Goal: Transaction & Acquisition: Purchase product/service

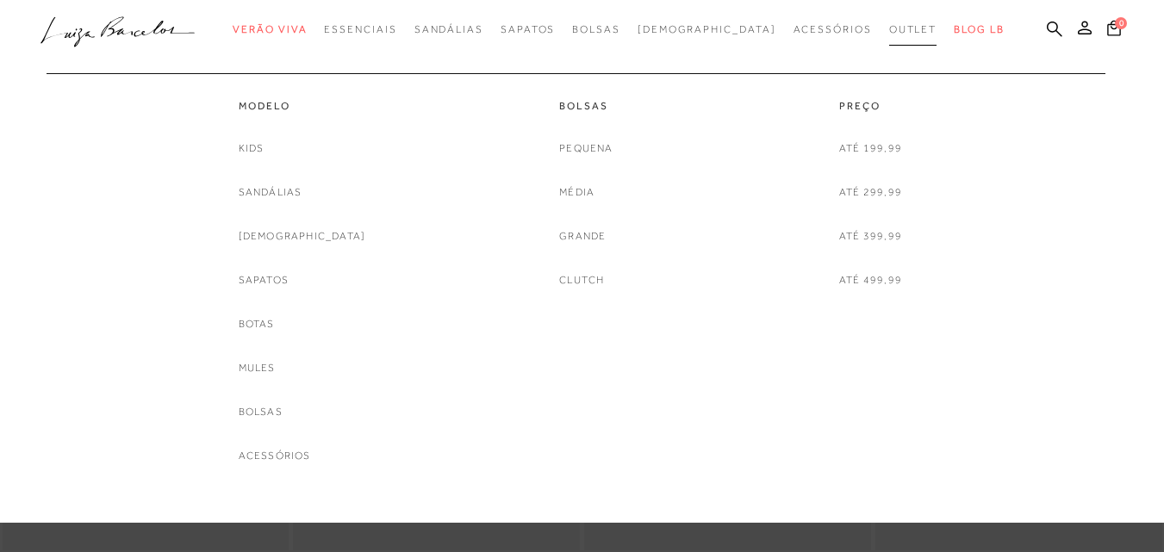
click at [889, 29] on span "Outlet" at bounding box center [913, 29] width 48 height 12
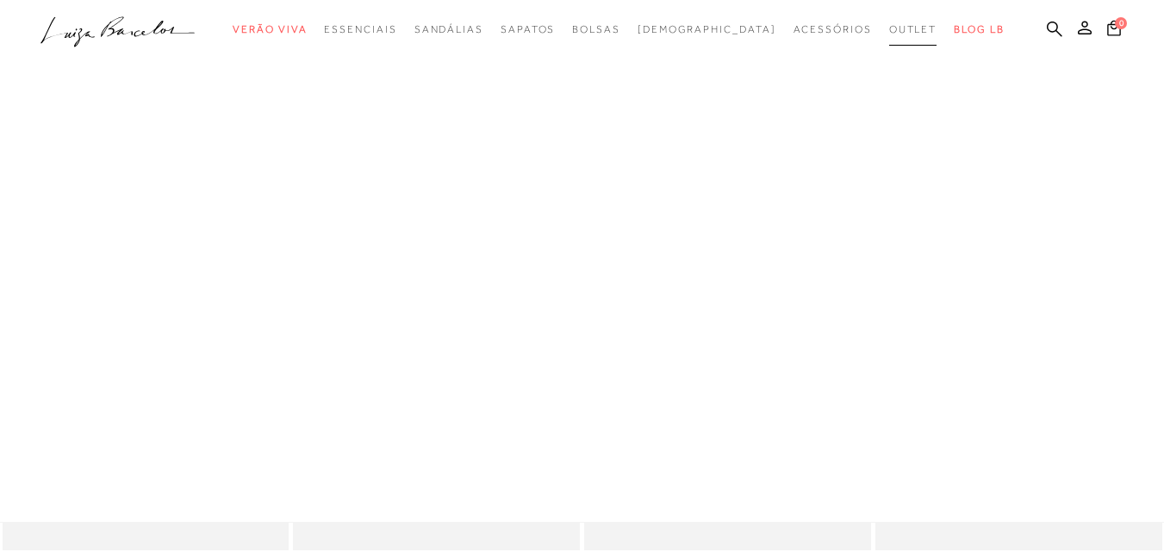
click at [889, 29] on span "Outlet" at bounding box center [913, 29] width 48 height 12
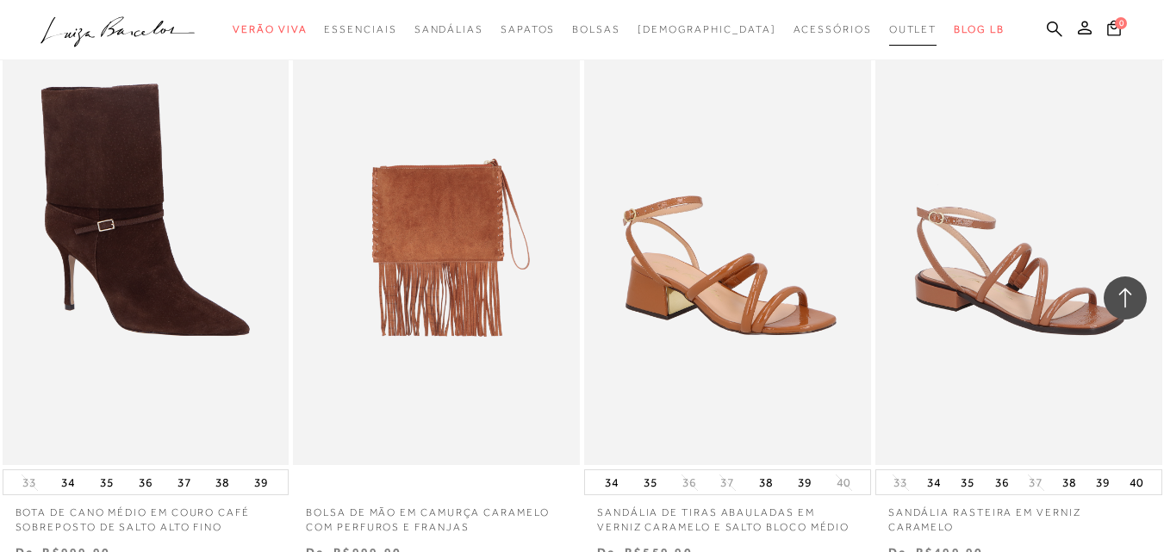
scroll to position [1551, 0]
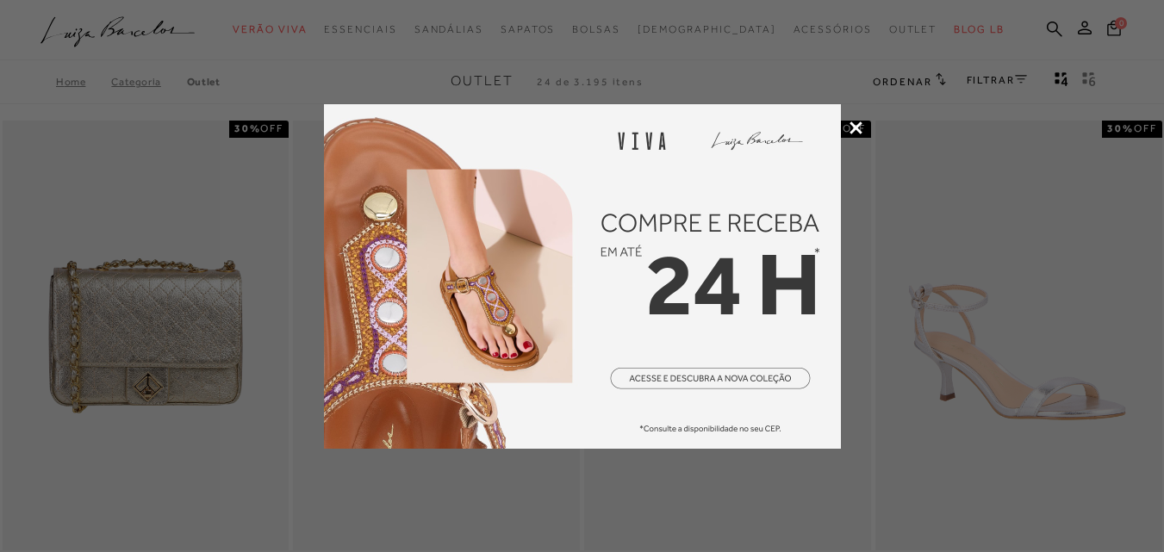
click at [1021, 82] on div at bounding box center [582, 276] width 1164 height 552
click at [857, 123] on icon at bounding box center [856, 128] width 13 height 13
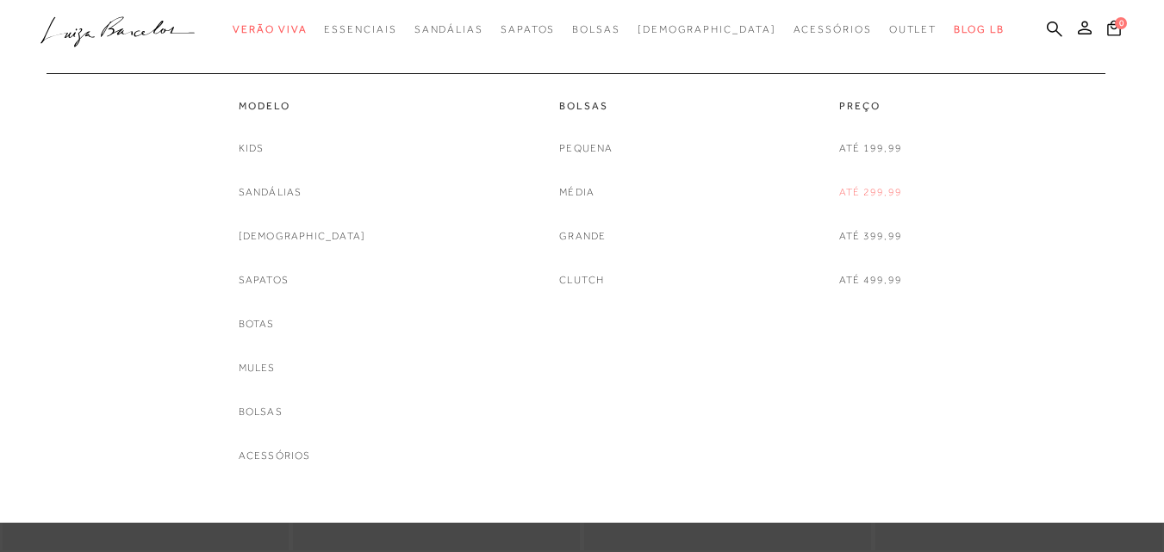
click at [877, 198] on link "Até 299,99" at bounding box center [870, 193] width 63 height 18
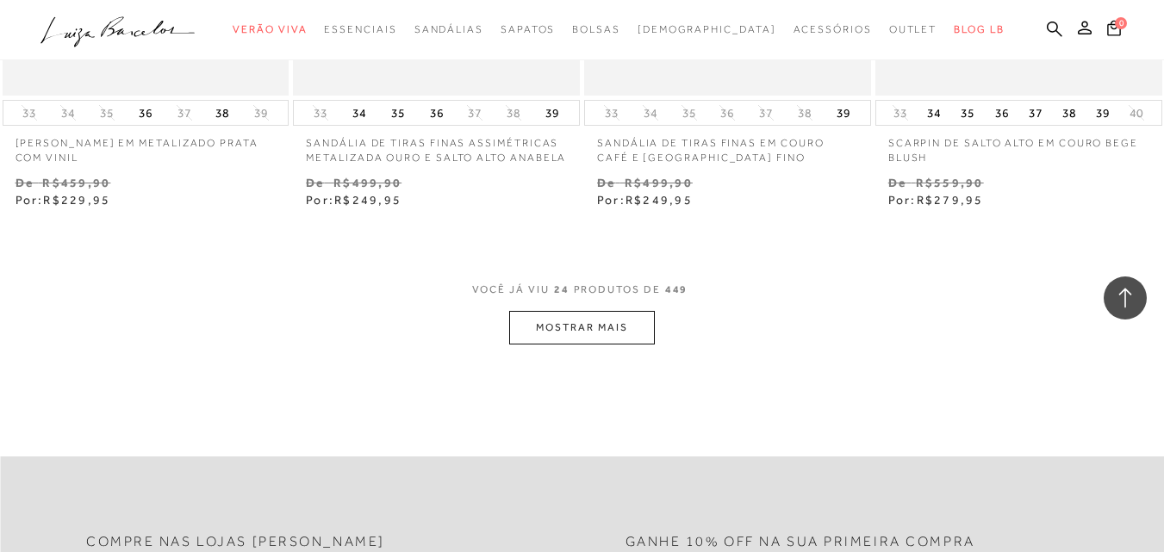
scroll to position [3275, 0]
click at [602, 341] on button "MOSTRAR MAIS" at bounding box center [581, 325] width 145 height 34
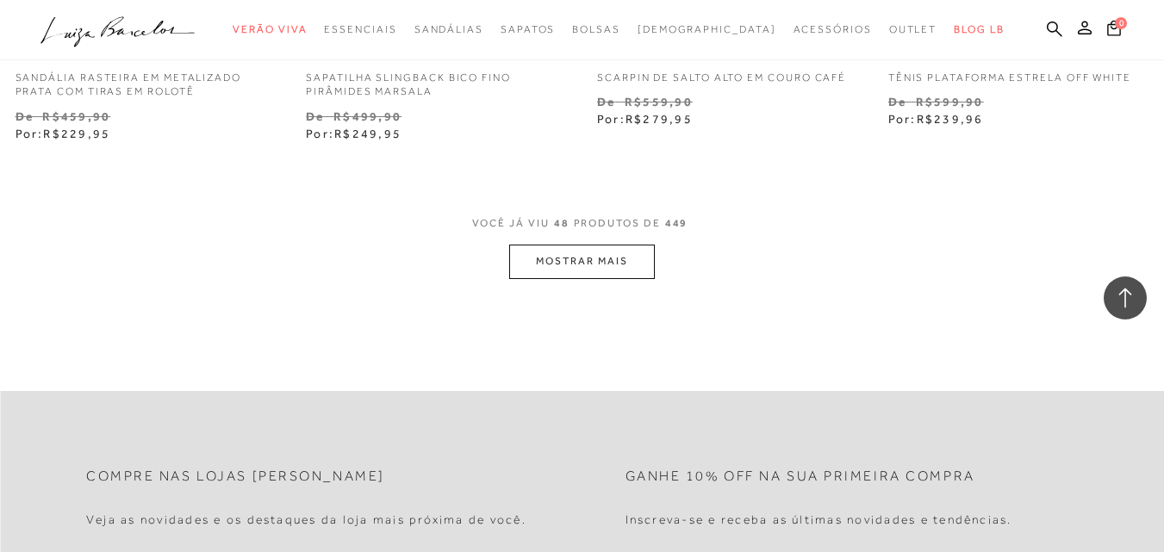
scroll to position [6722, 0]
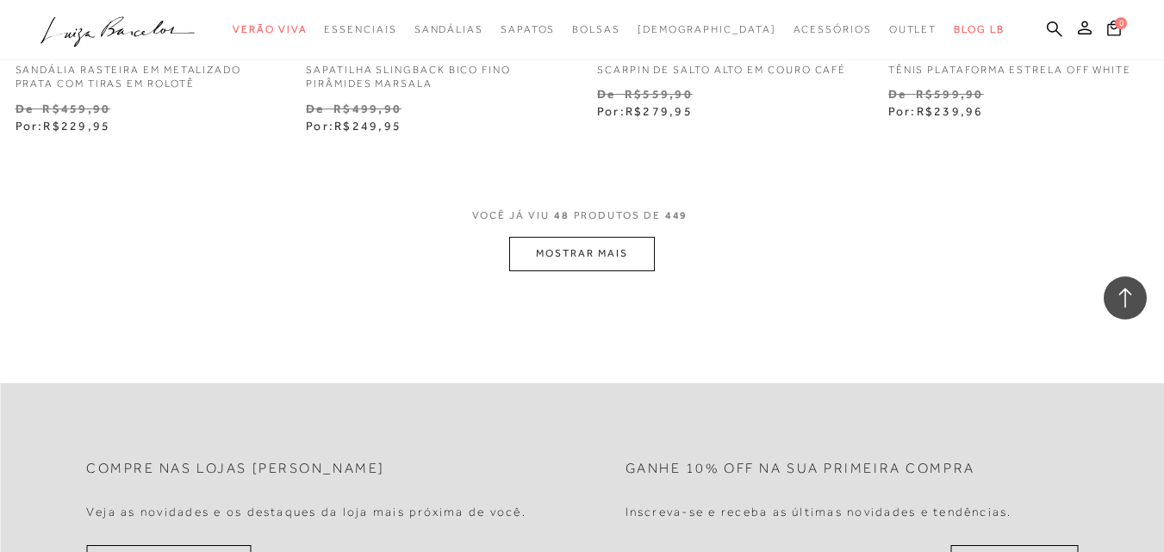
click at [567, 271] on button "MOSTRAR MAIS" at bounding box center [581, 254] width 145 height 34
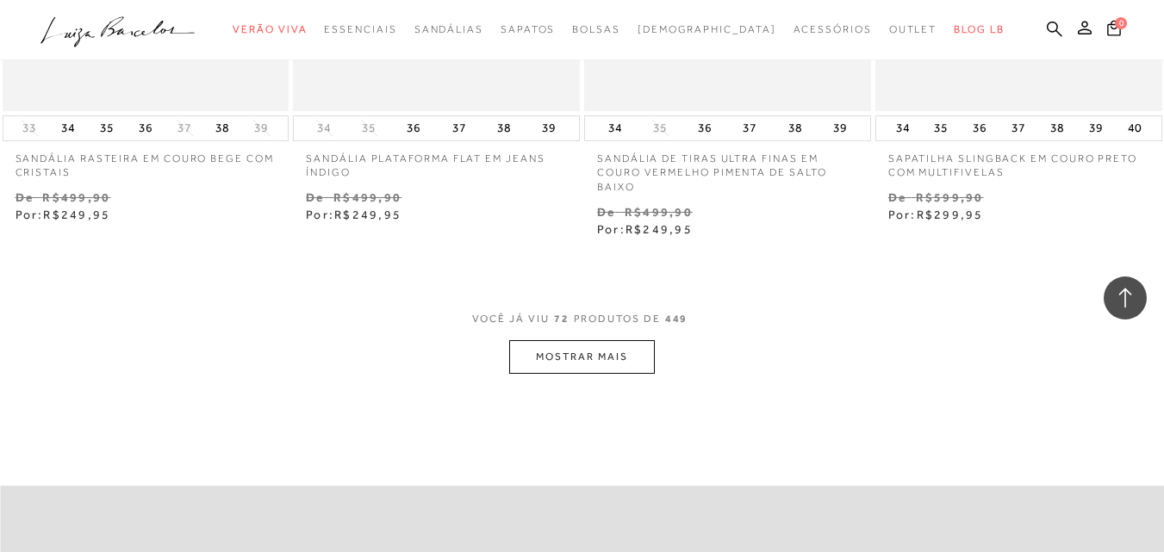
scroll to position [9997, 0]
click at [570, 373] on button "MOSTRAR MAIS" at bounding box center [581, 357] width 145 height 34
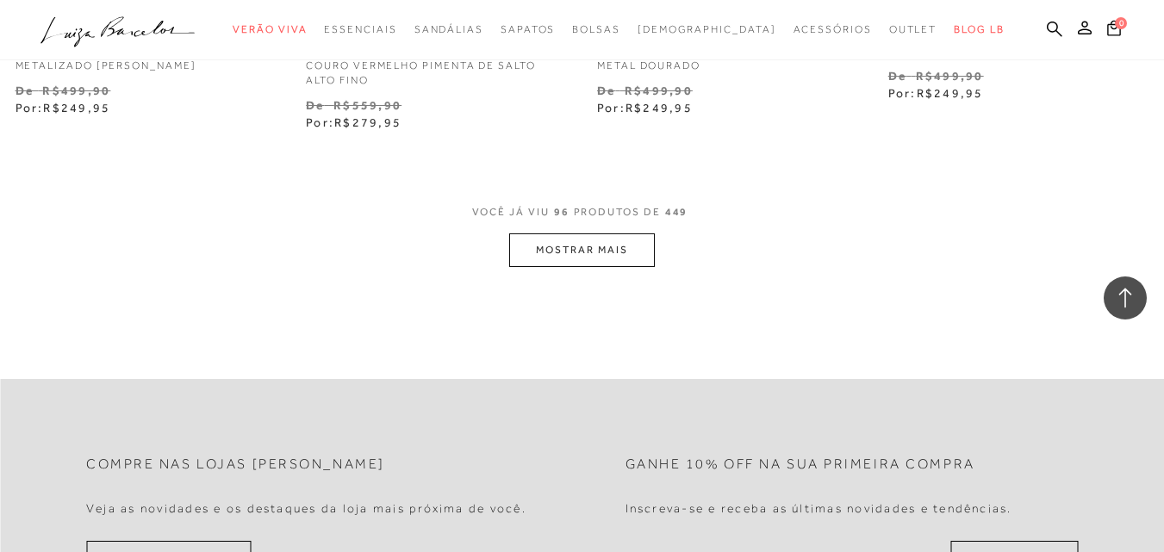
scroll to position [13531, 0]
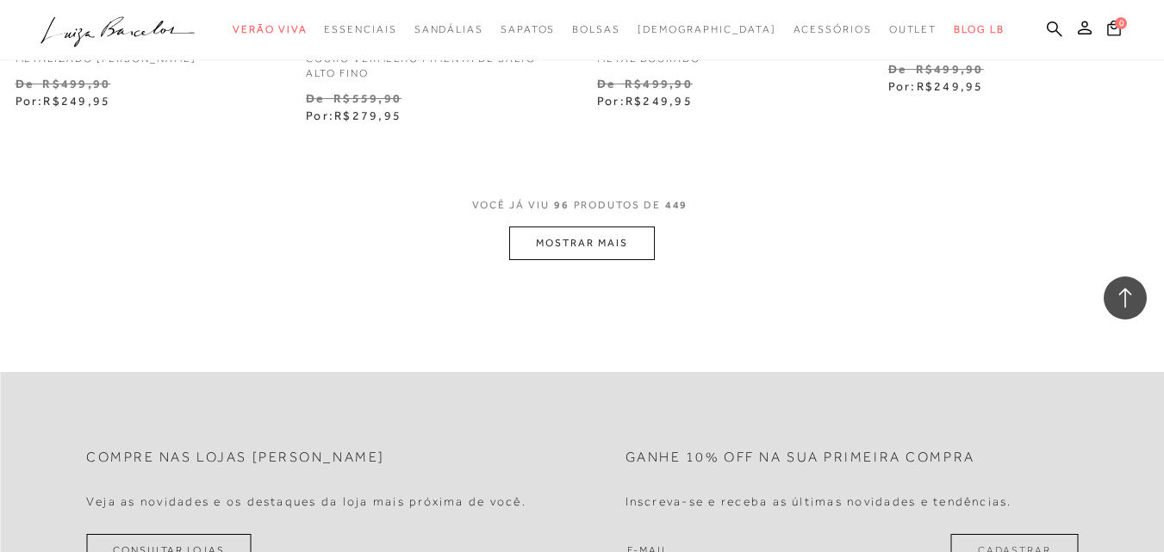
click at [598, 260] on button "MOSTRAR MAIS" at bounding box center [581, 244] width 145 height 34
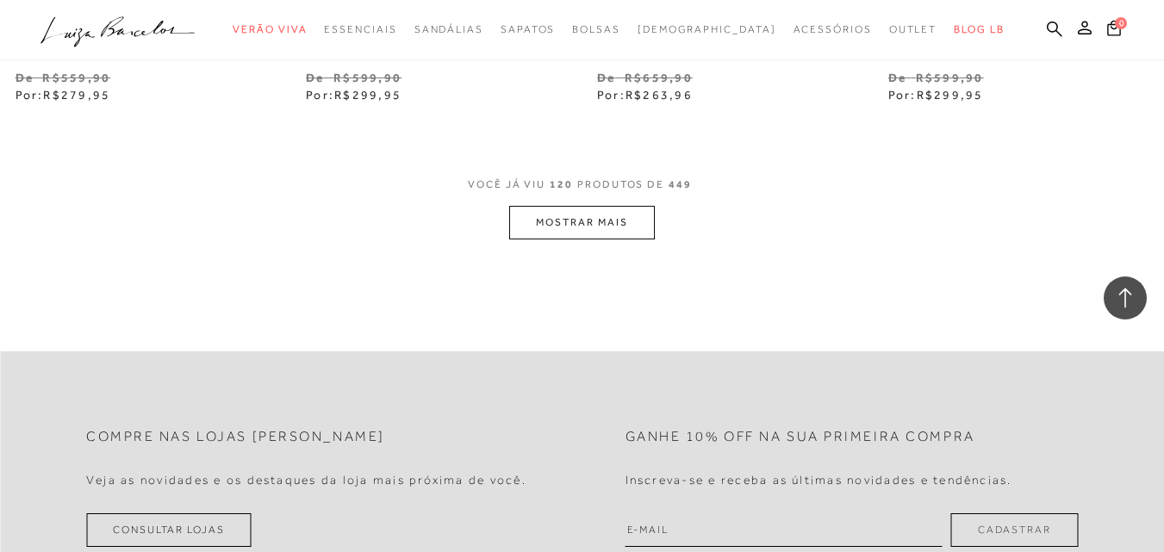
scroll to position [17064, 0]
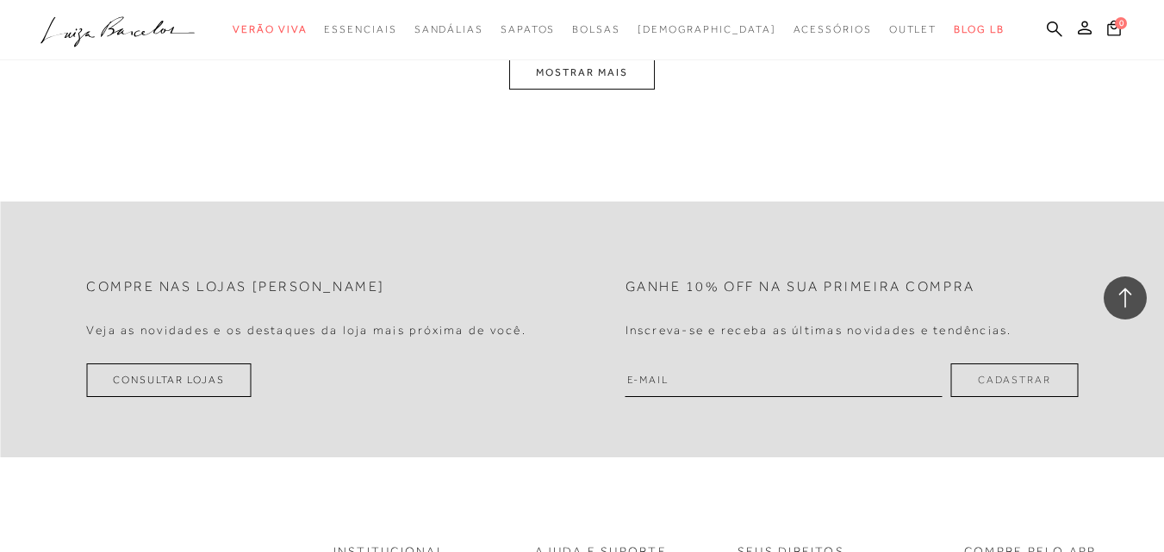
click at [615, 72] on button "MOSTRAR MAIS" at bounding box center [581, 73] width 145 height 34
click at [621, 90] on div "Loading..." at bounding box center [582, 276] width 1164 height 552
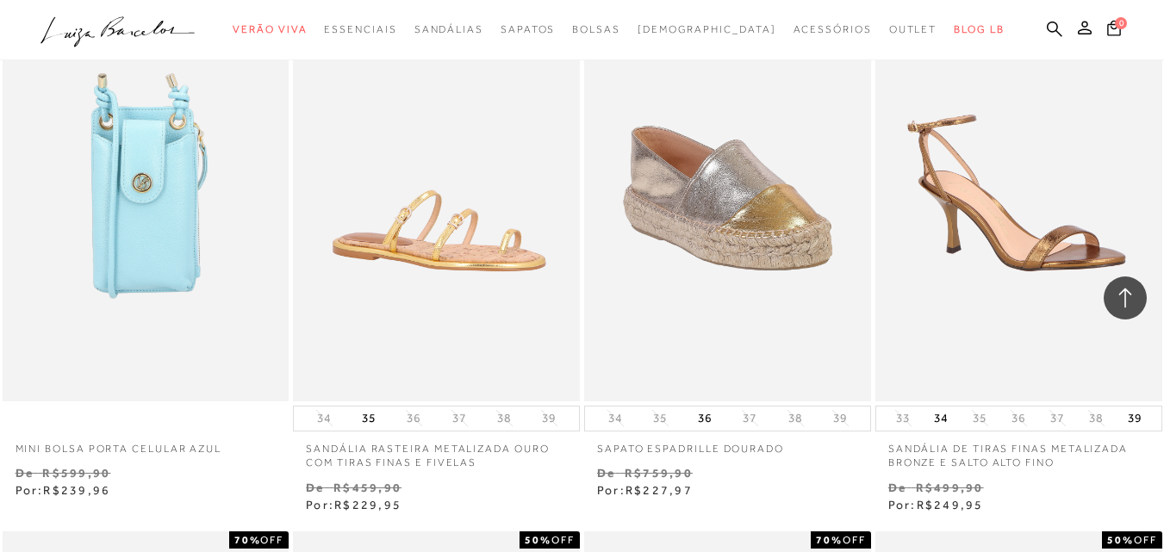
scroll to position [20441, 0]
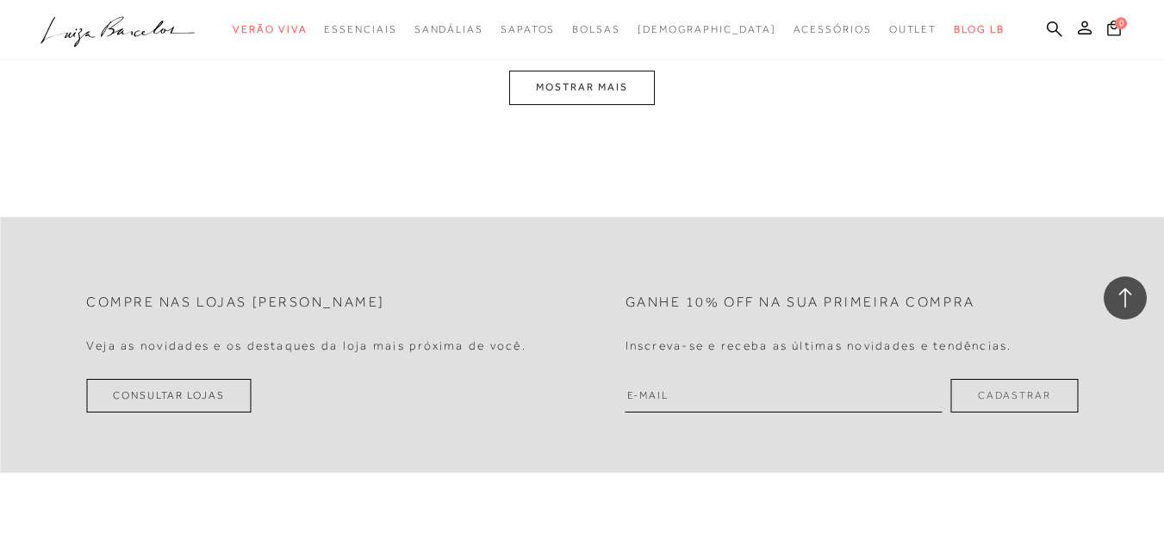
click at [579, 92] on button "MOSTRAR MAIS" at bounding box center [581, 88] width 145 height 34
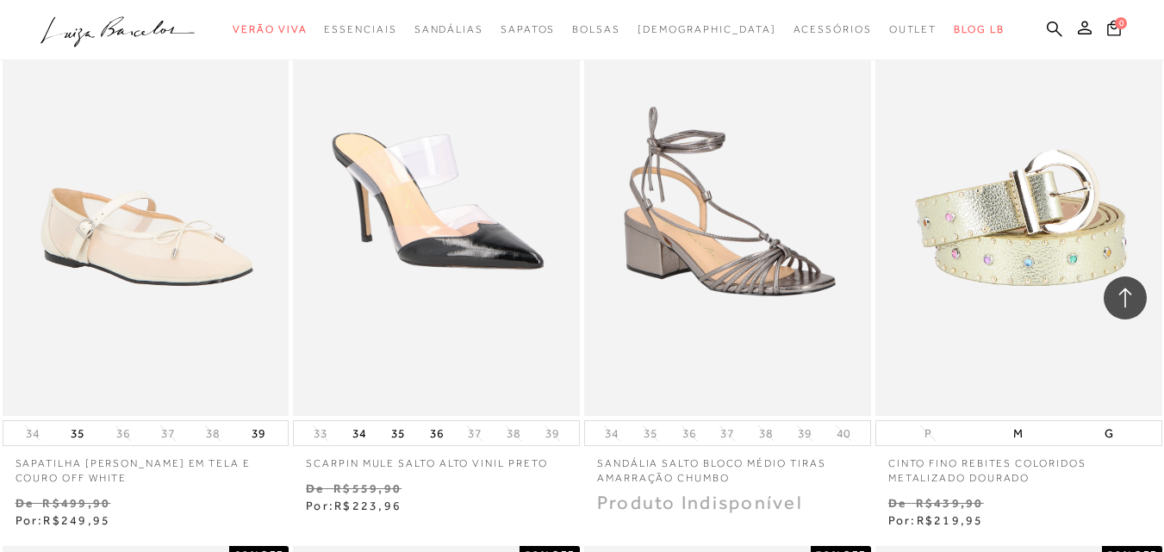
scroll to position [23818, 0]
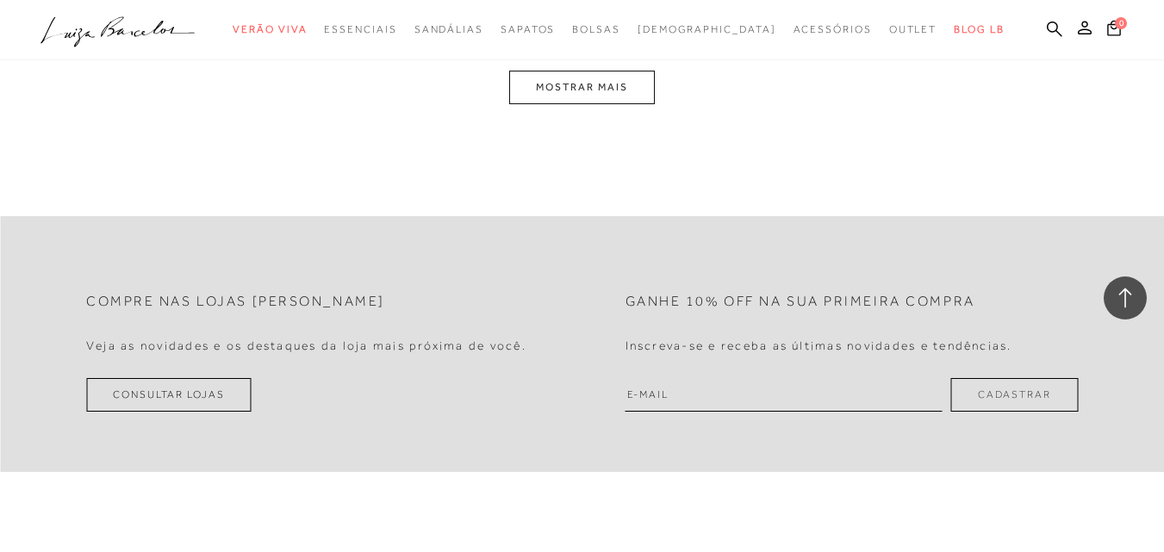
click at [579, 87] on button "MOSTRAR MAIS" at bounding box center [581, 88] width 145 height 34
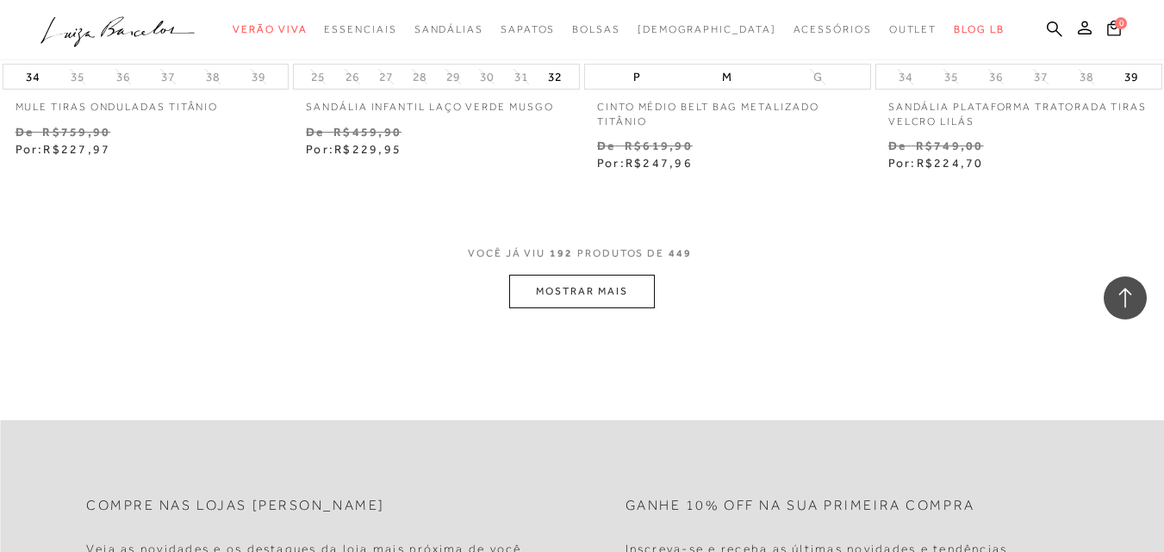
scroll to position [27007, 0]
click at [578, 282] on button "MOSTRAR MAIS" at bounding box center [581, 291] width 145 height 34
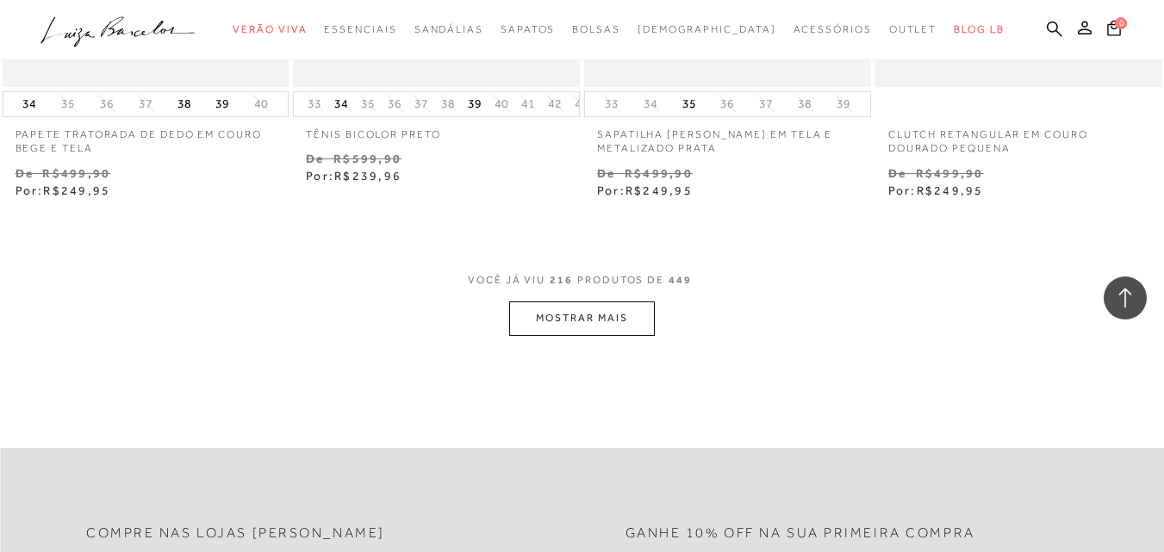
scroll to position [30368, 0]
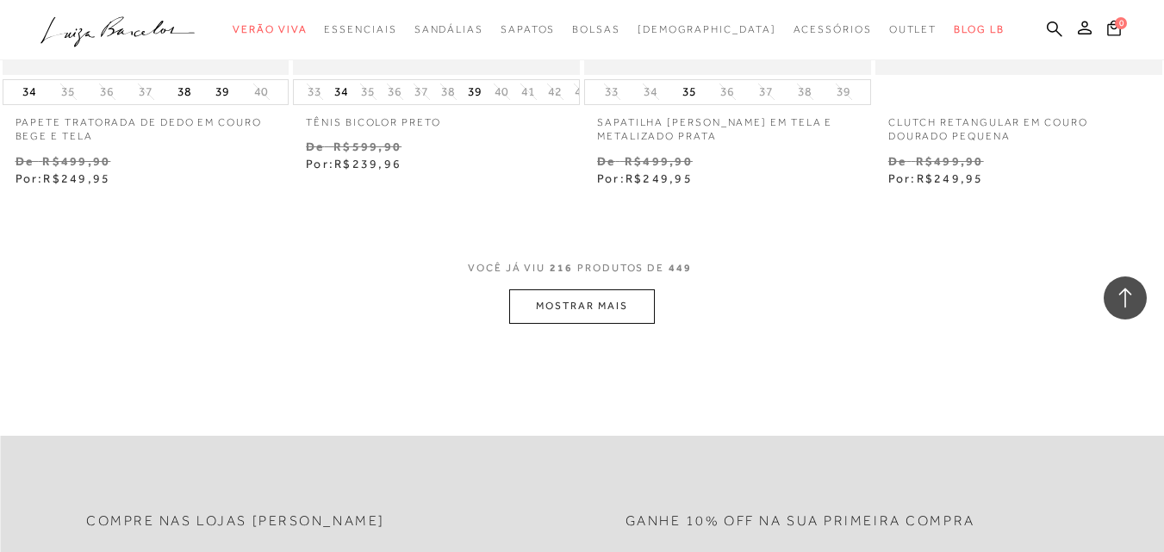
click at [639, 290] on button "MOSTRAR MAIS" at bounding box center [581, 307] width 145 height 34
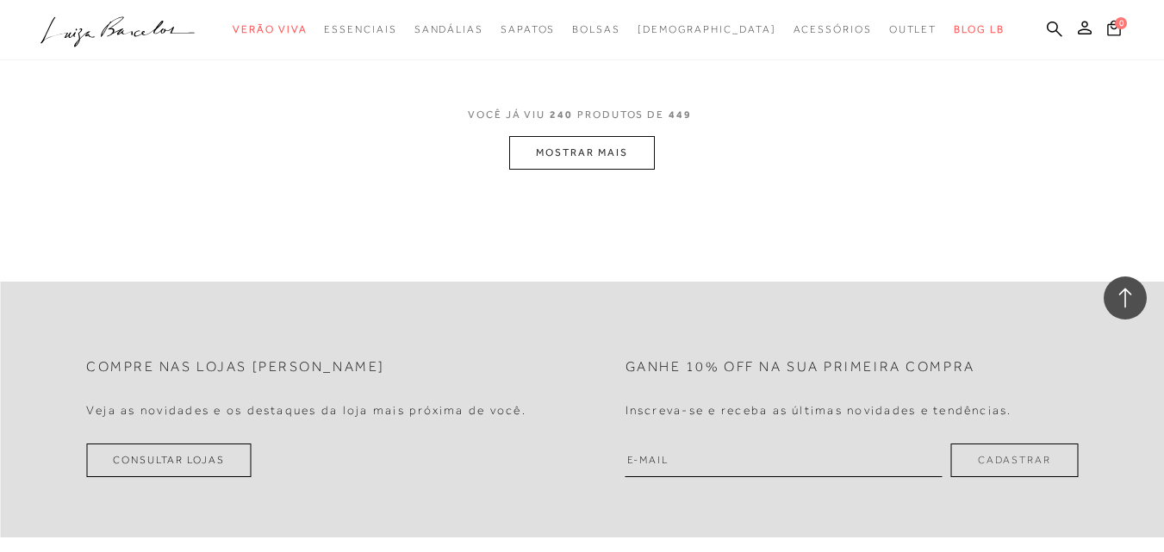
scroll to position [33901, 0]
click at [551, 136] on button "MOSTRAR MAIS" at bounding box center [581, 151] width 145 height 34
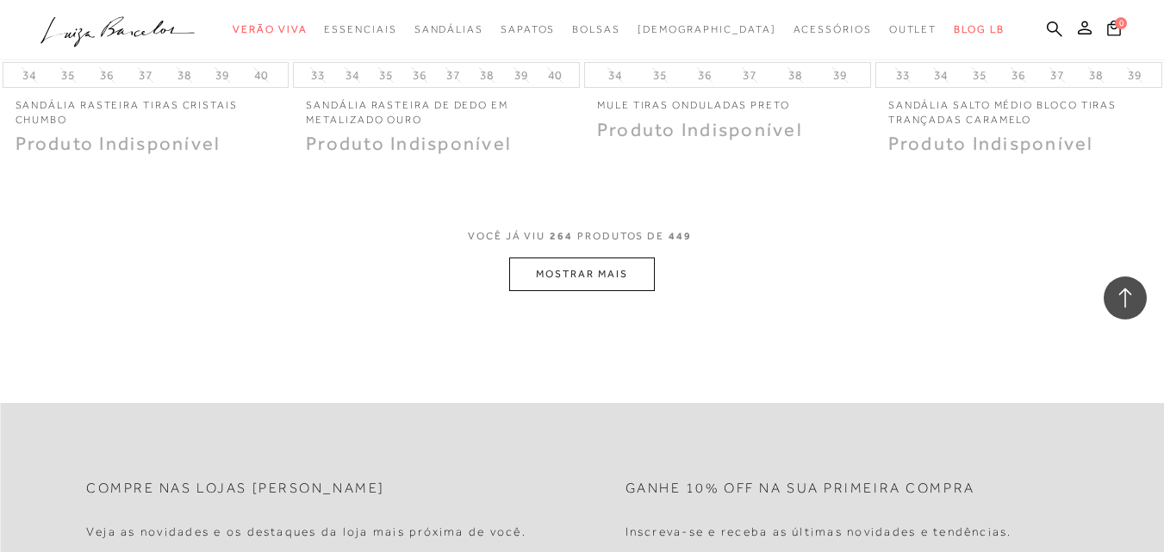
scroll to position [37090, 0]
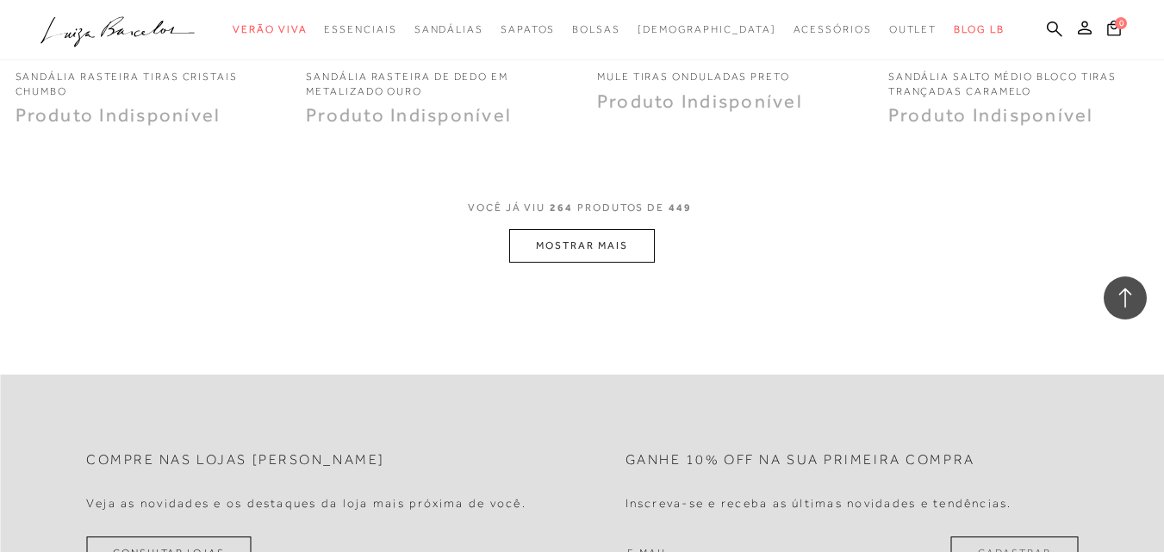
click at [611, 239] on button "MOSTRAR MAIS" at bounding box center [581, 246] width 145 height 34
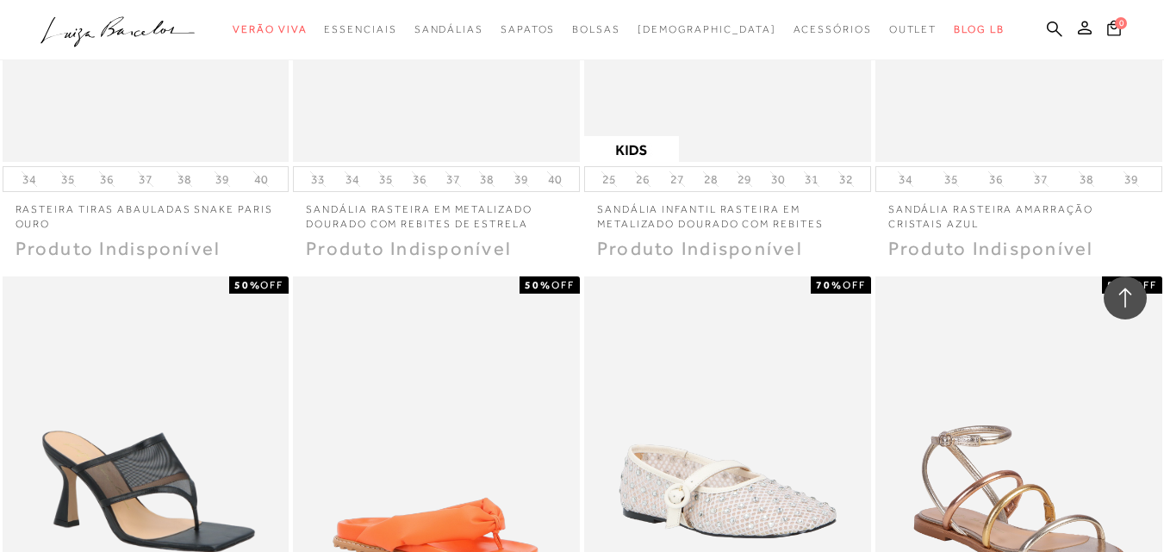
scroll to position [39589, 0]
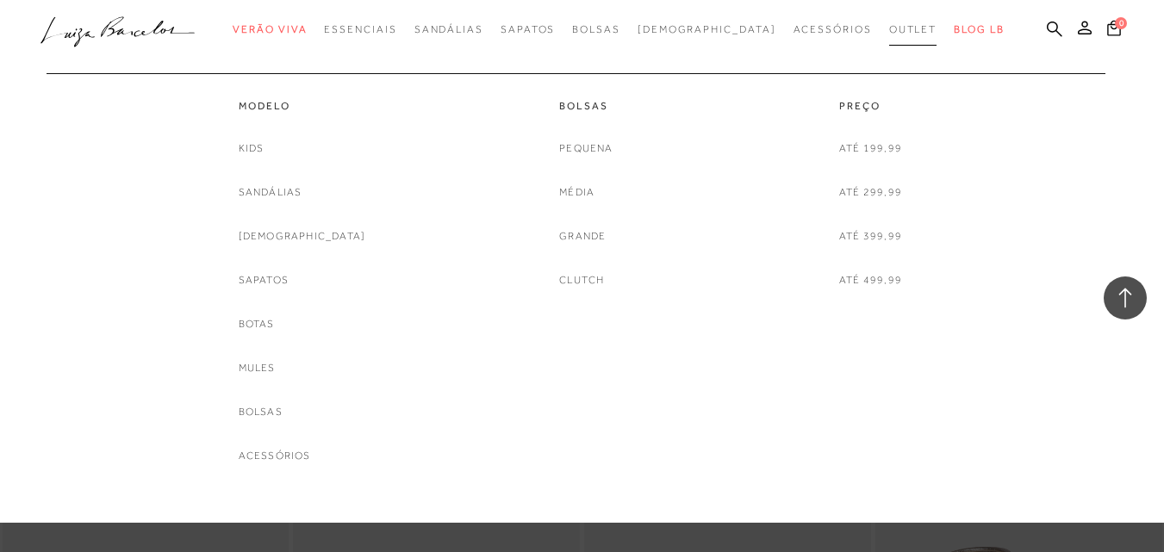
click at [889, 34] on span "Outlet" at bounding box center [913, 29] width 48 height 12
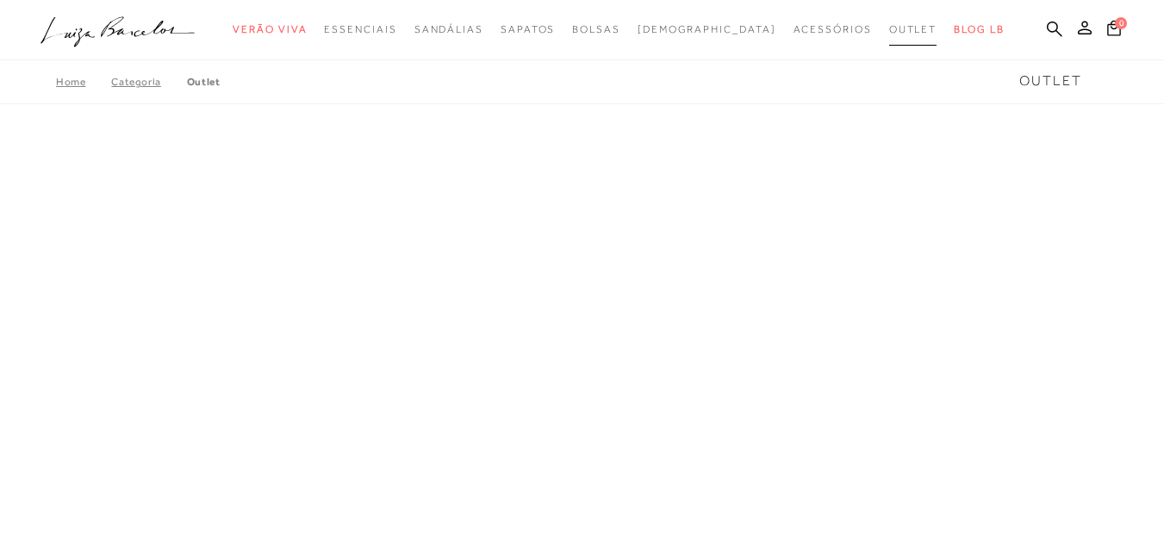
click at [889, 34] on span "Outlet" at bounding box center [913, 29] width 48 height 12
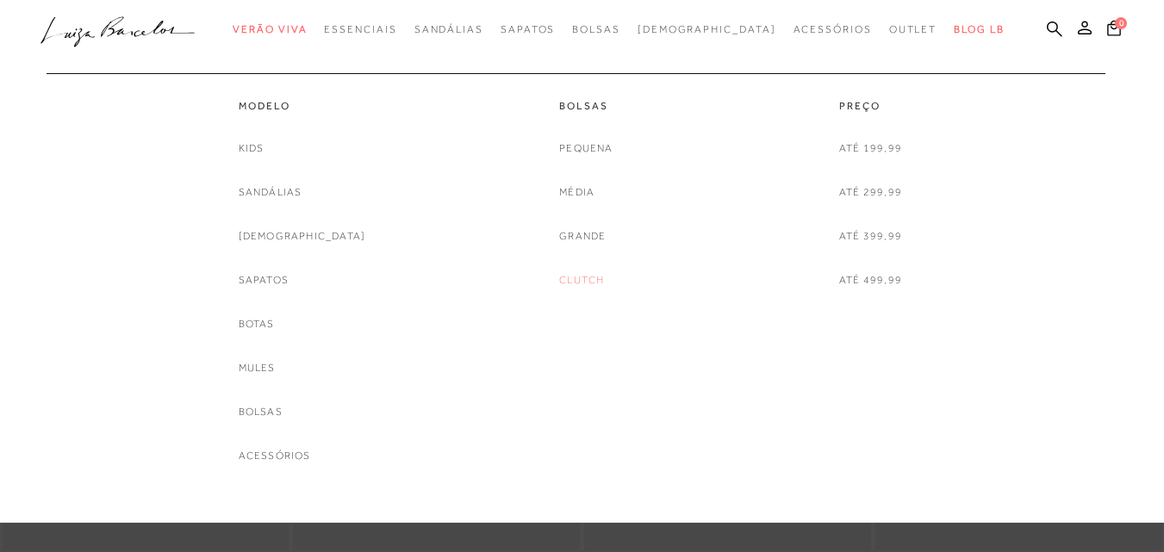
click at [585, 278] on link "Clutch" at bounding box center [581, 280] width 45 height 18
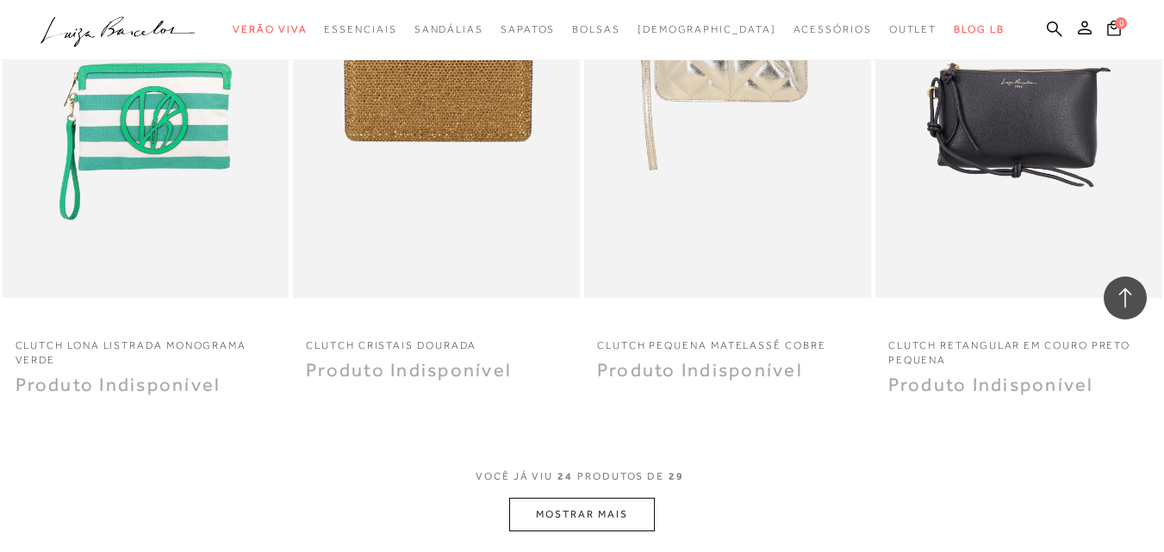
scroll to position [3189, 0]
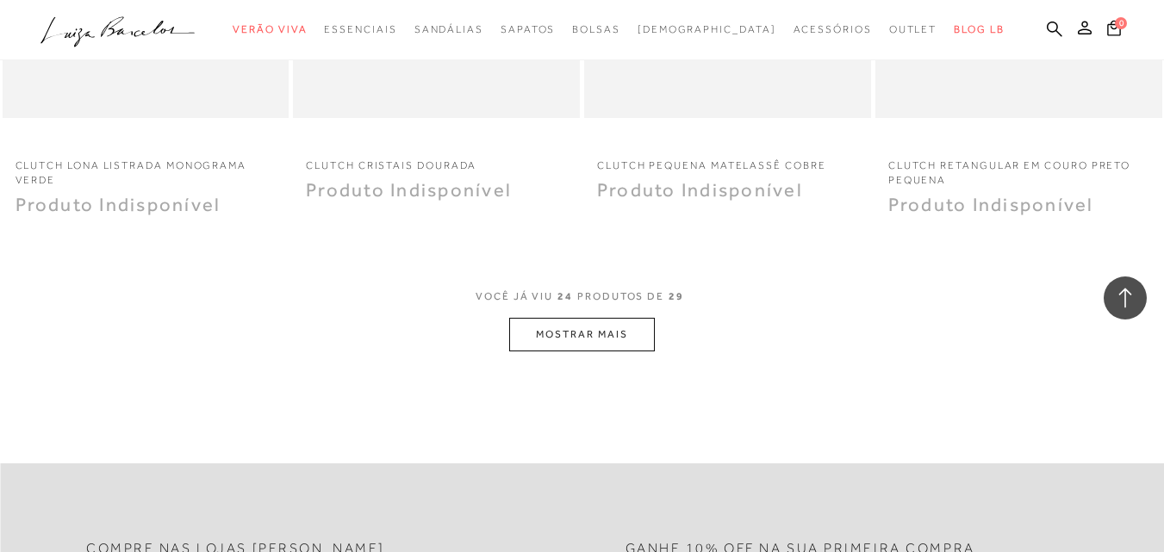
click at [619, 342] on button "MOSTRAR MAIS" at bounding box center [581, 335] width 145 height 34
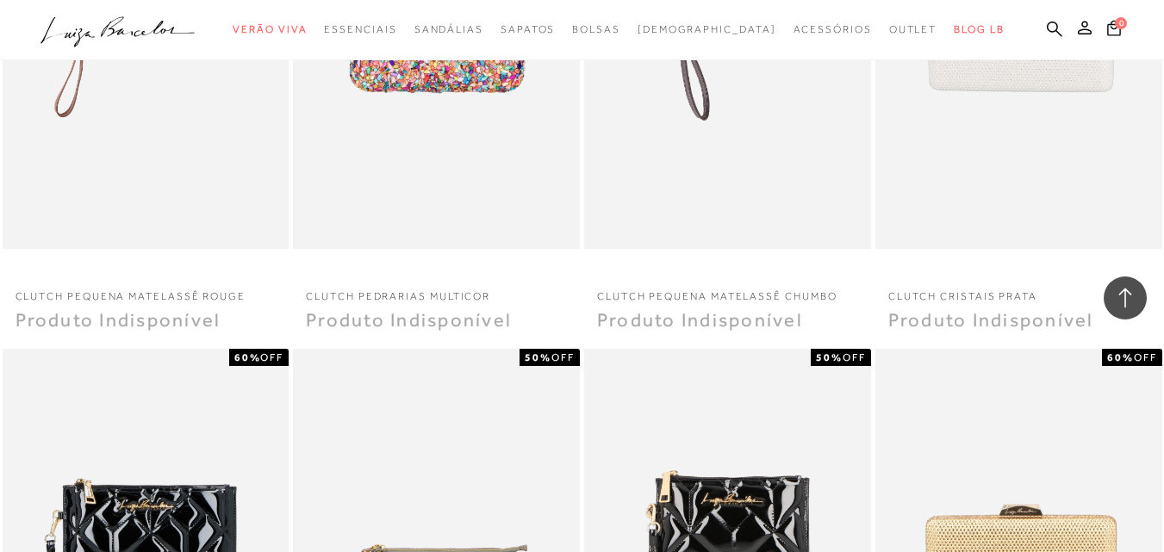
scroll to position [1982, 0]
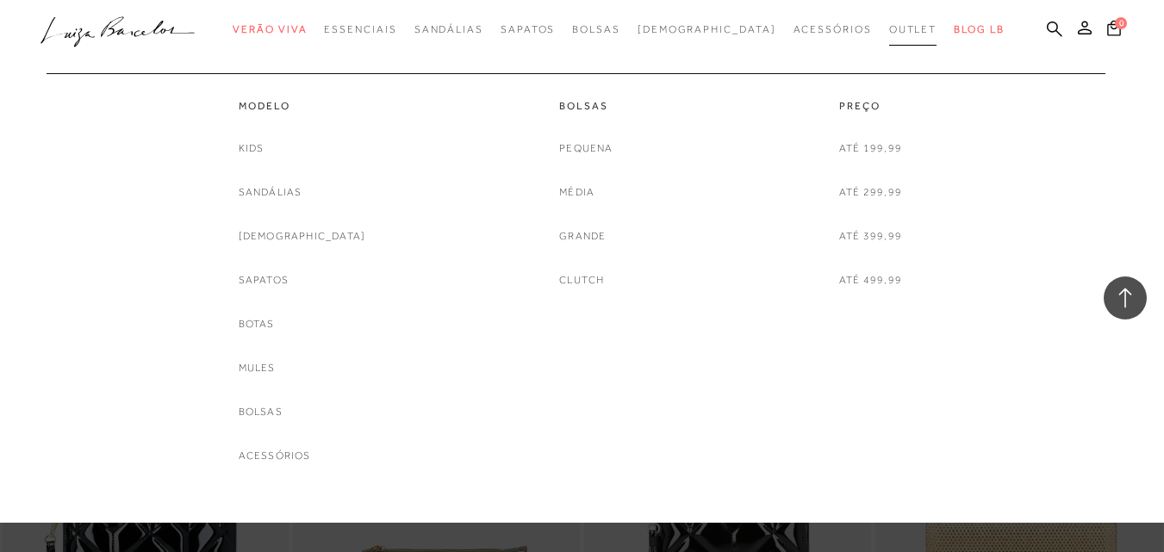
click at [889, 27] on span "Outlet" at bounding box center [913, 29] width 48 height 12
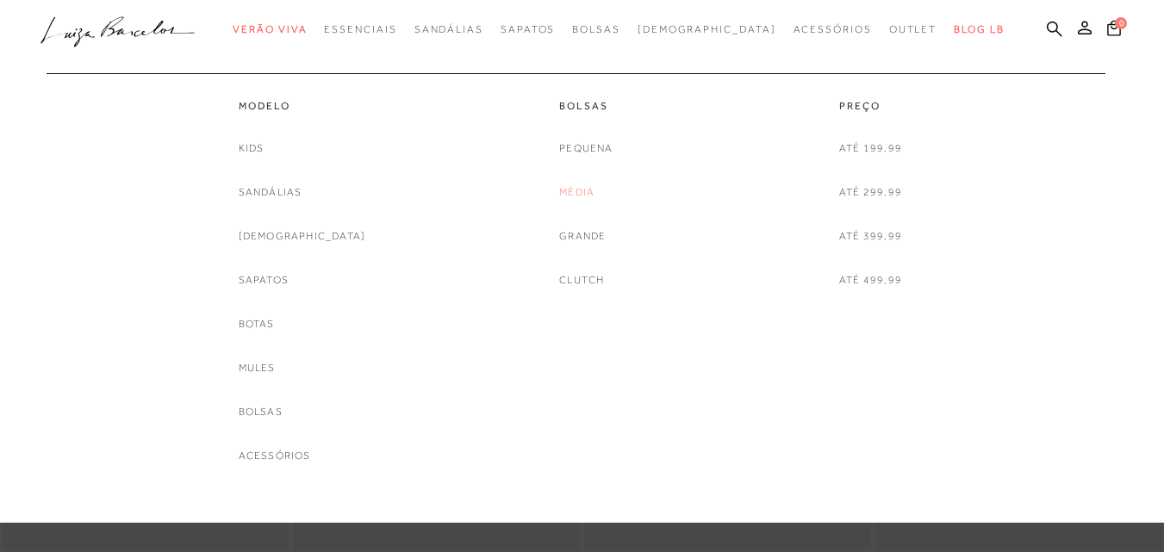
click at [582, 192] on link "Média" at bounding box center [576, 193] width 35 height 18
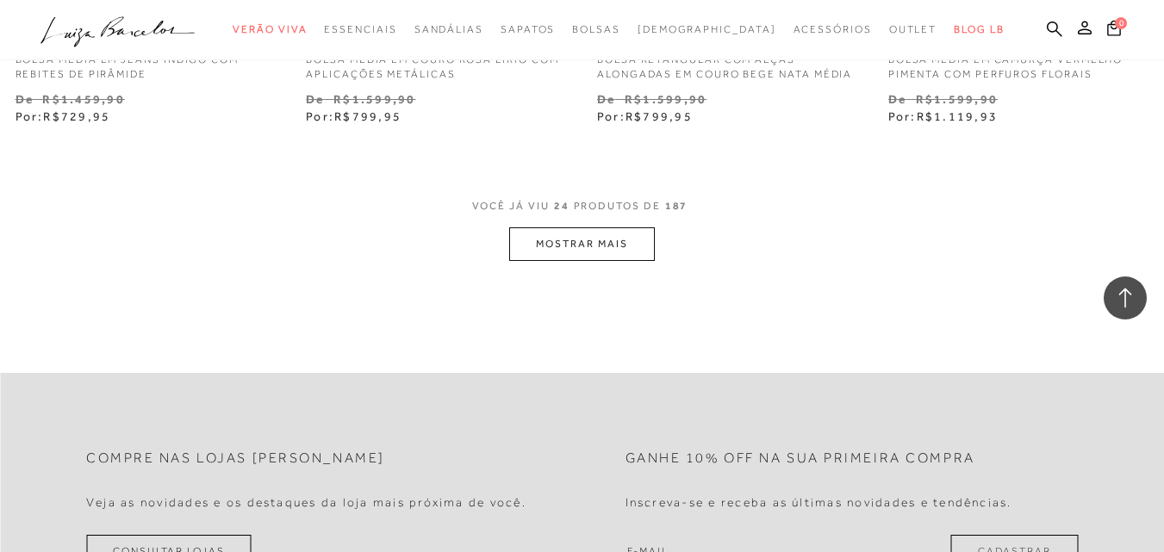
scroll to position [3447, 0]
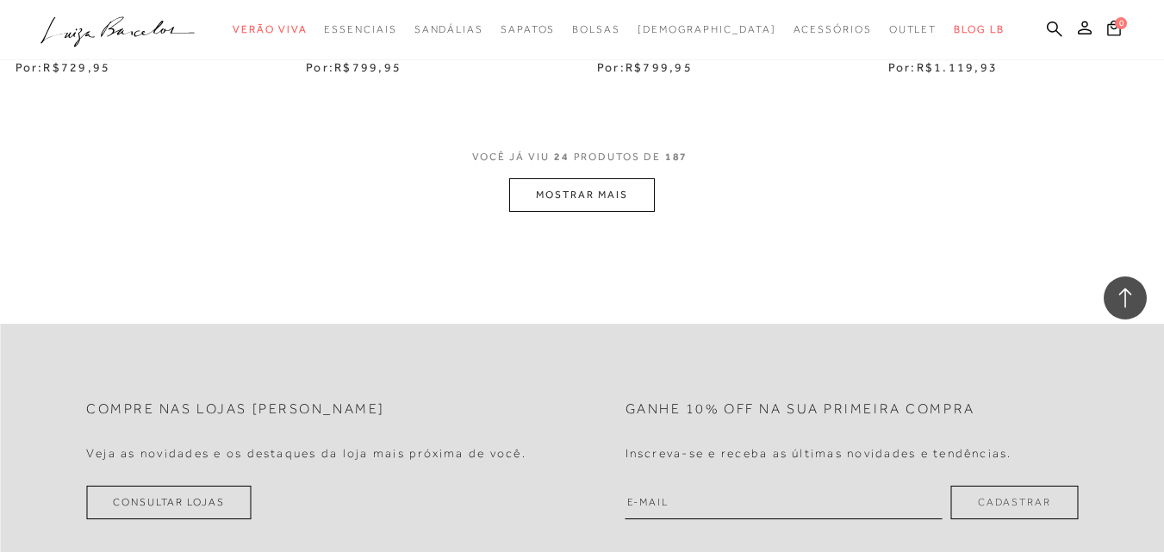
click at [586, 190] on button "MOSTRAR MAIS" at bounding box center [581, 195] width 145 height 34
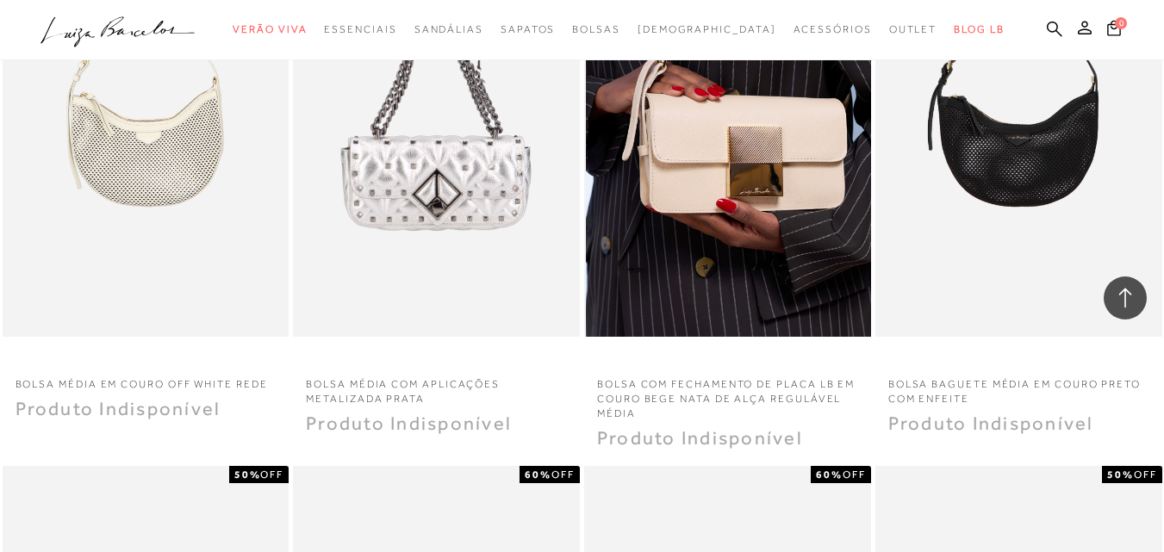
scroll to position [5343, 0]
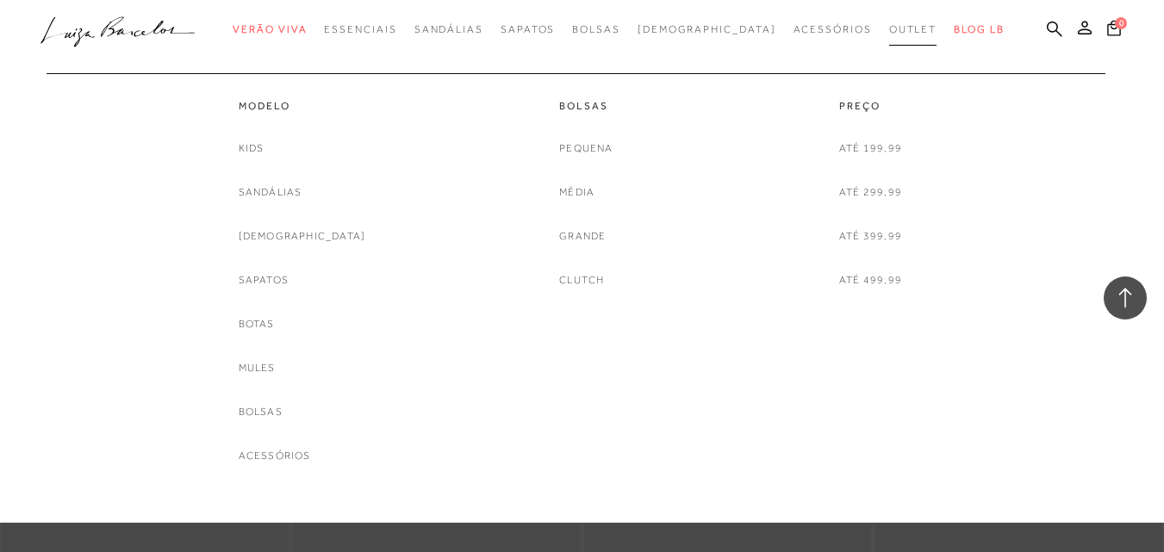
click at [889, 25] on span "Outlet" at bounding box center [913, 29] width 48 height 12
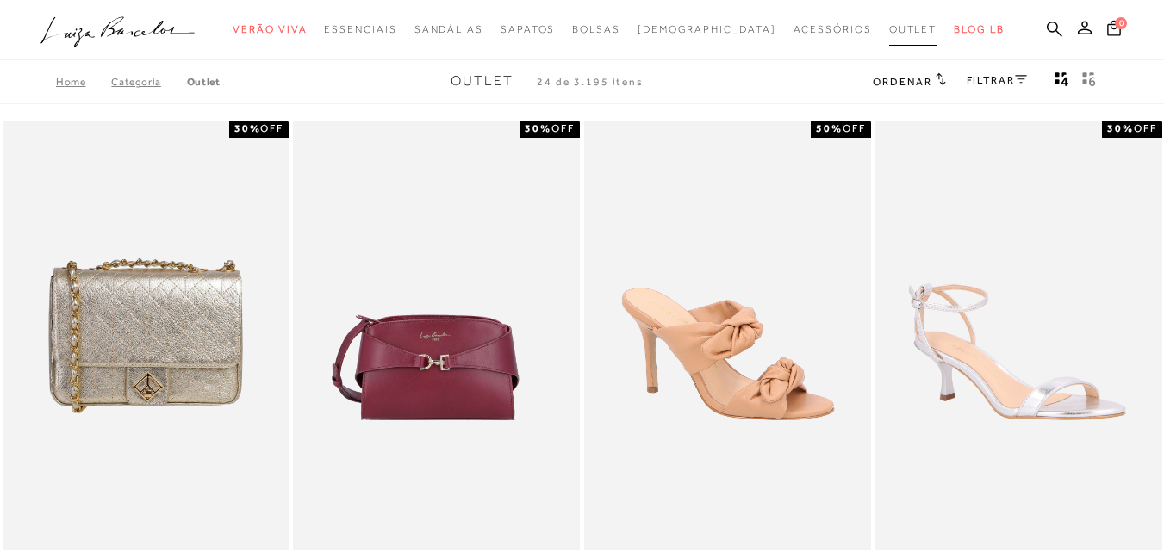
click at [889, 28] on span "Outlet" at bounding box center [913, 29] width 48 height 12
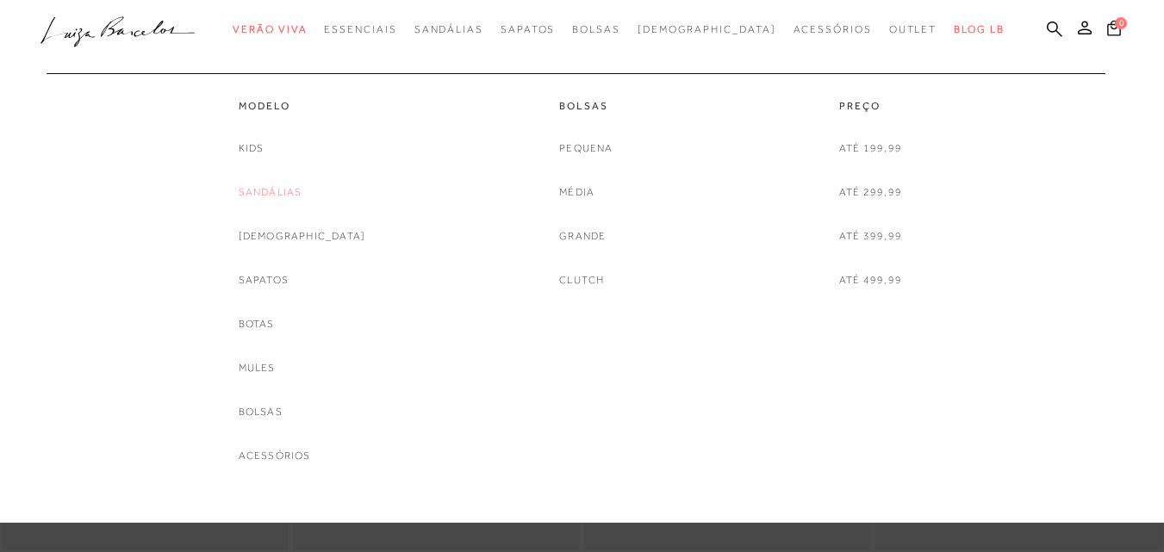
click at [302, 193] on link "Sandálias" at bounding box center [271, 193] width 64 height 18
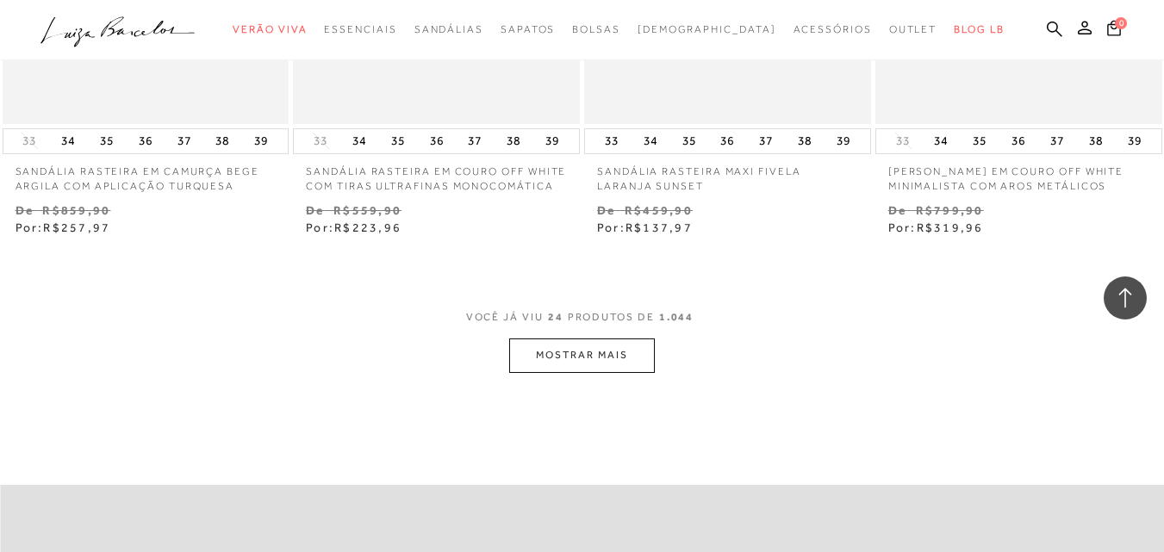
scroll to position [3228, 0]
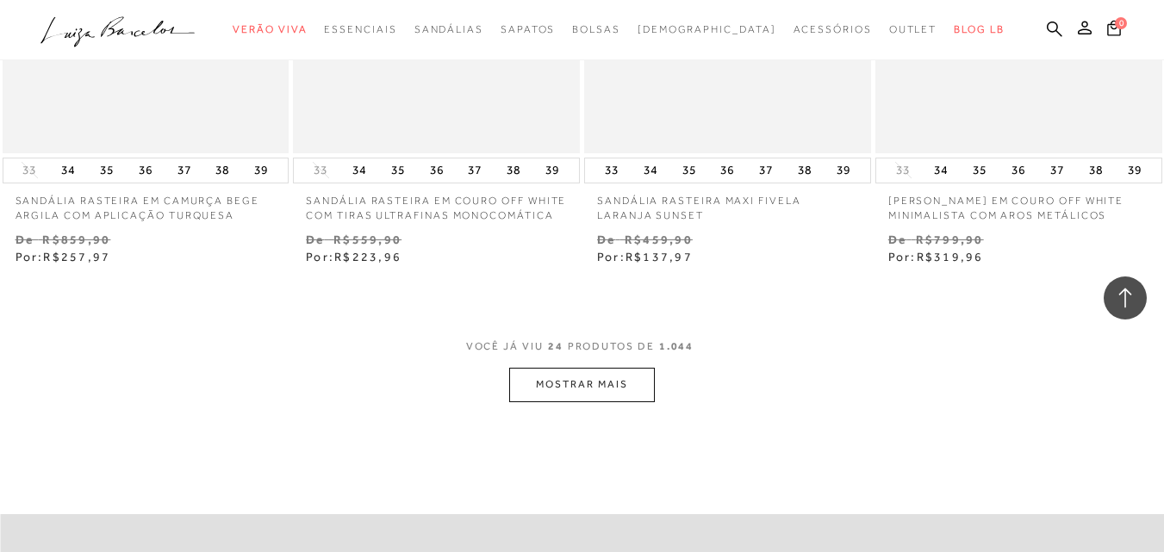
click at [579, 383] on button "MOSTRAR MAIS" at bounding box center [581, 385] width 145 height 34
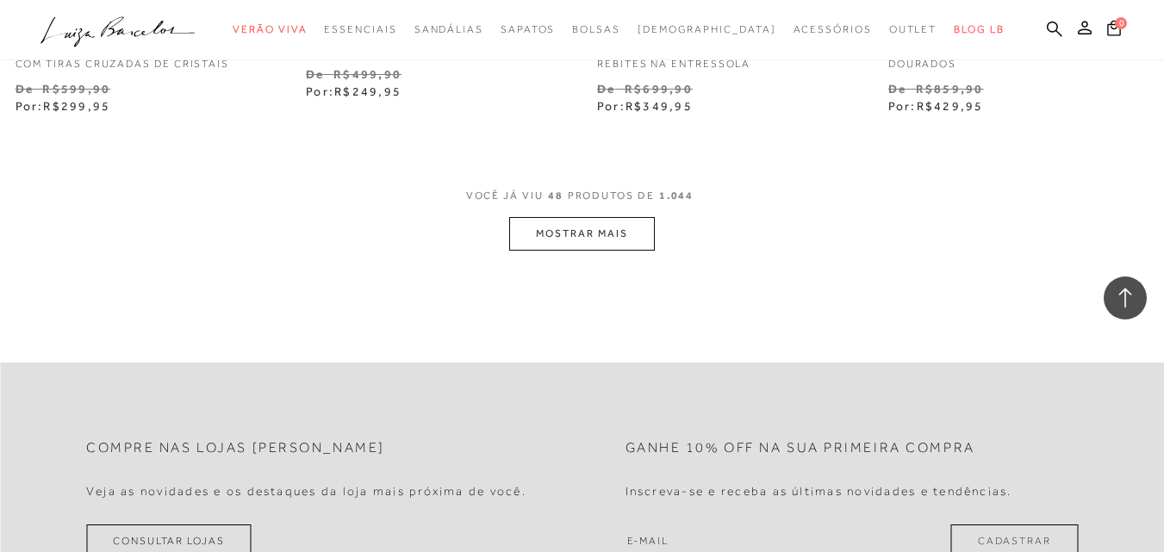
scroll to position [6533, 0]
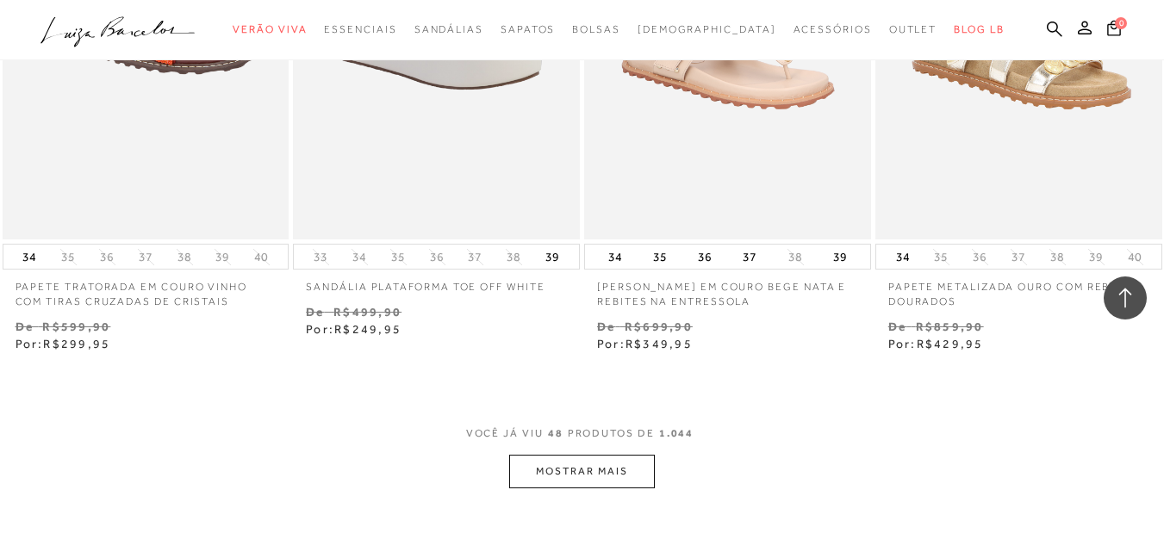
click at [614, 471] on button "MOSTRAR MAIS" at bounding box center [581, 472] width 145 height 34
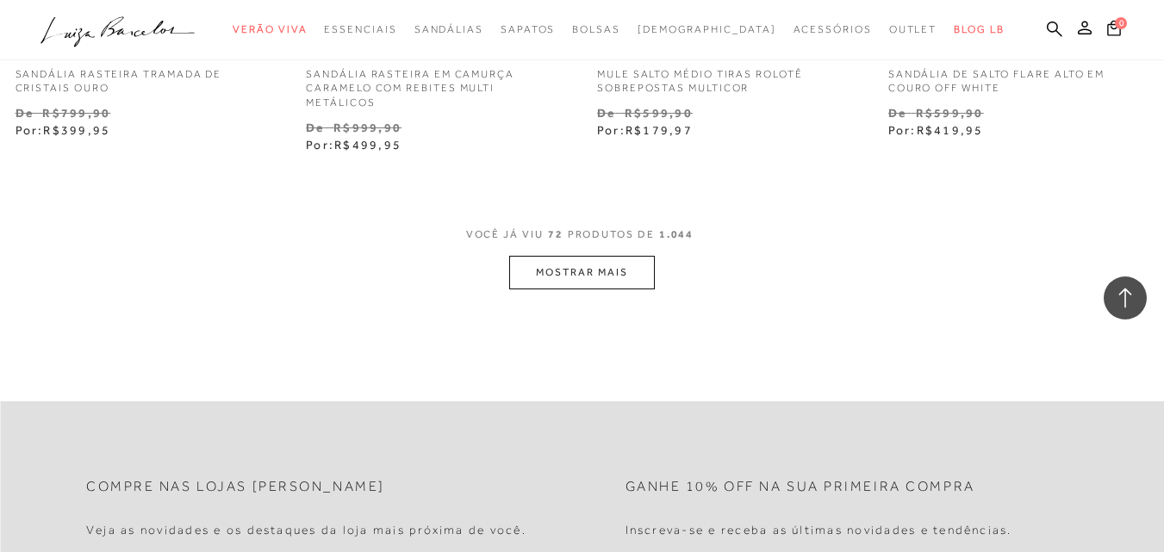
scroll to position [10239, 0]
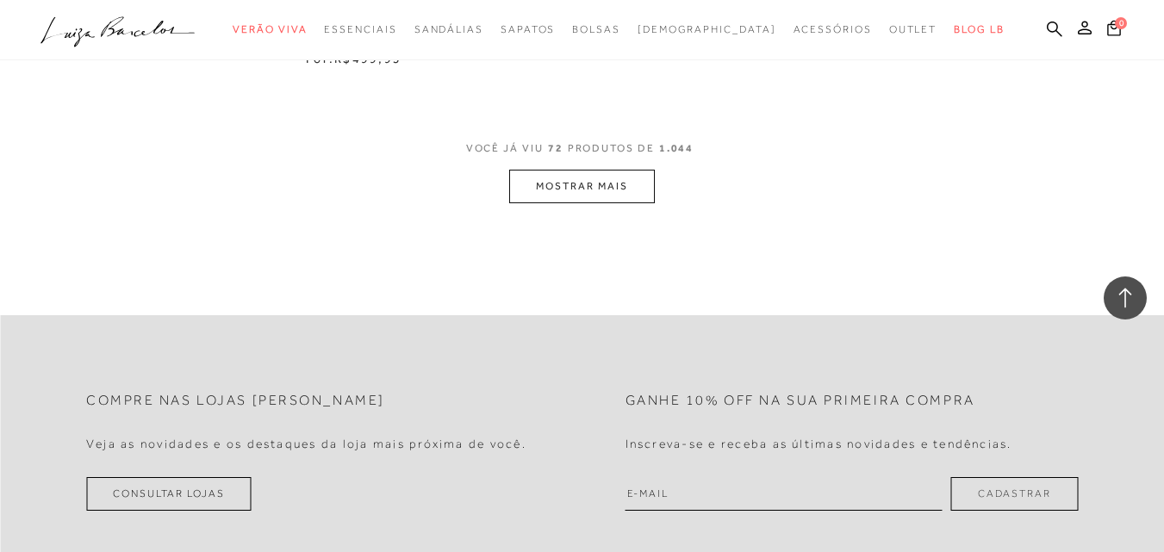
click at [617, 171] on button "MOSTRAR MAIS" at bounding box center [581, 187] width 145 height 34
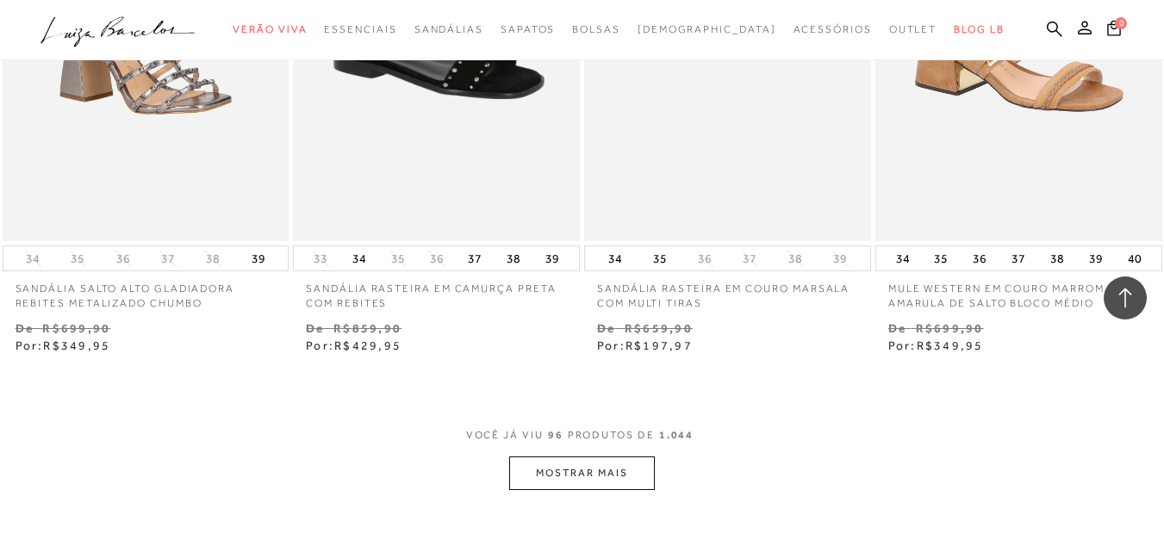
scroll to position [13342, 0]
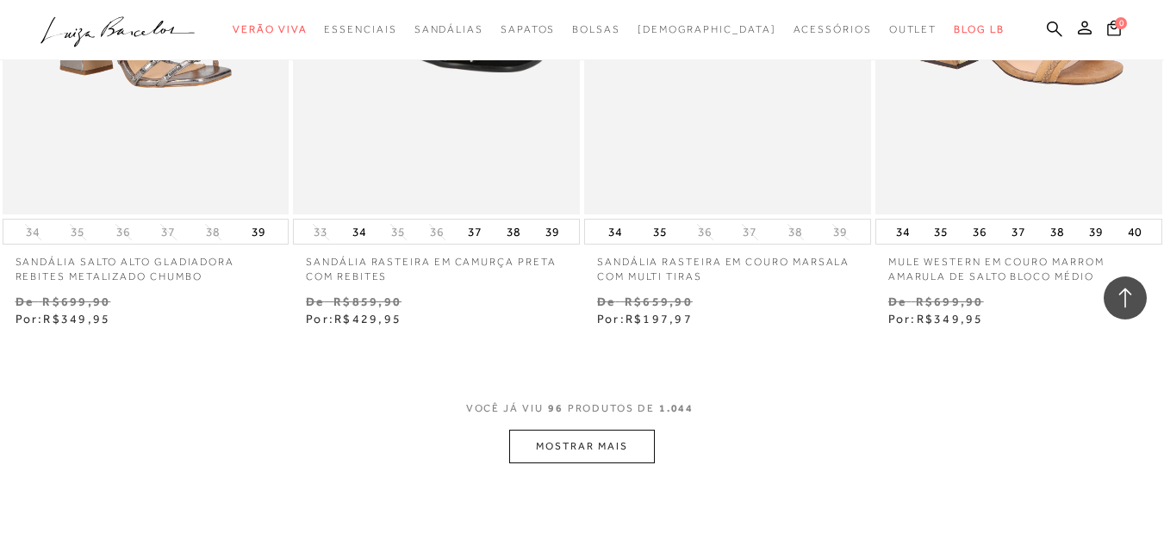
click at [616, 436] on button "MOSTRAR MAIS" at bounding box center [581, 447] width 145 height 34
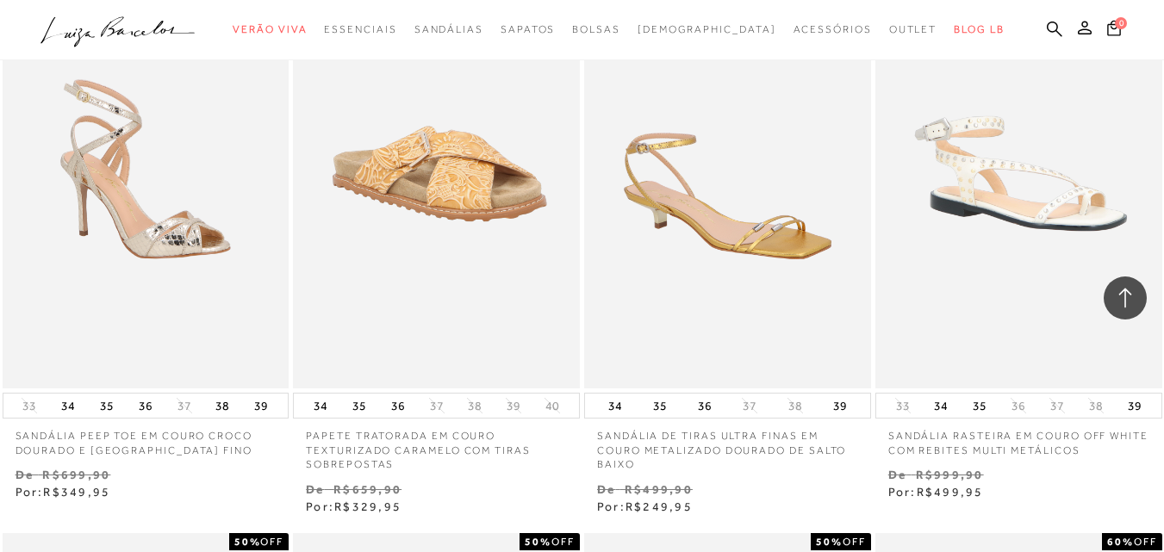
scroll to position [14290, 0]
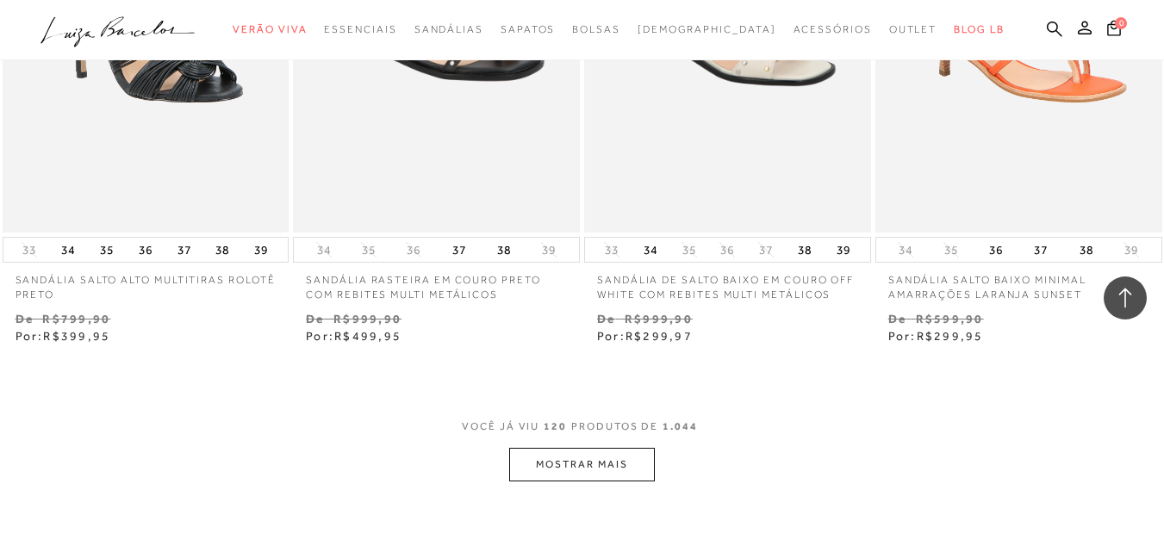
scroll to position [16703, 0]
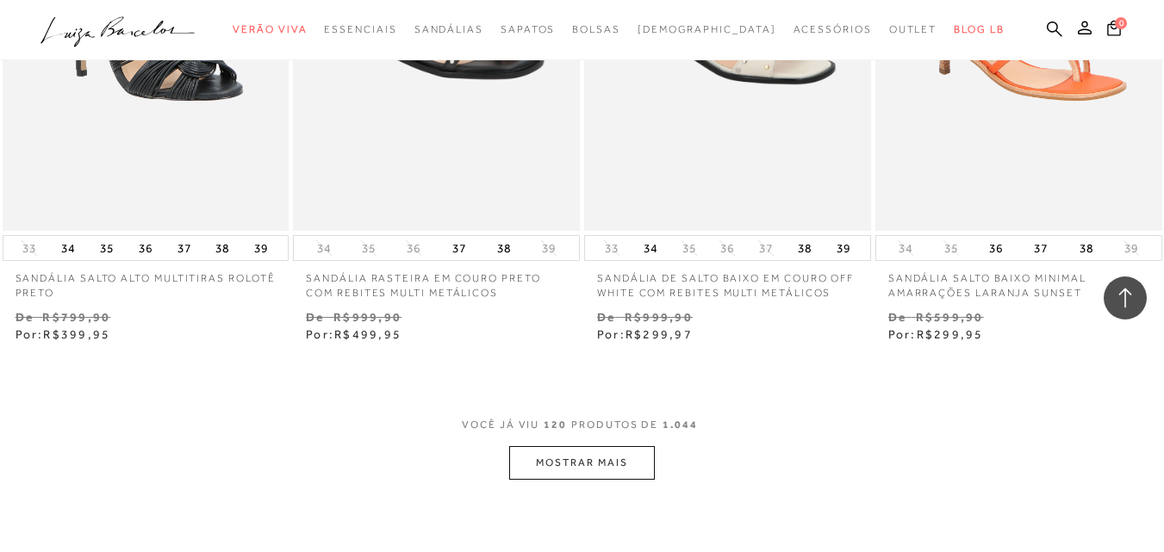
click at [590, 465] on button "MOSTRAR MAIS" at bounding box center [581, 463] width 145 height 34
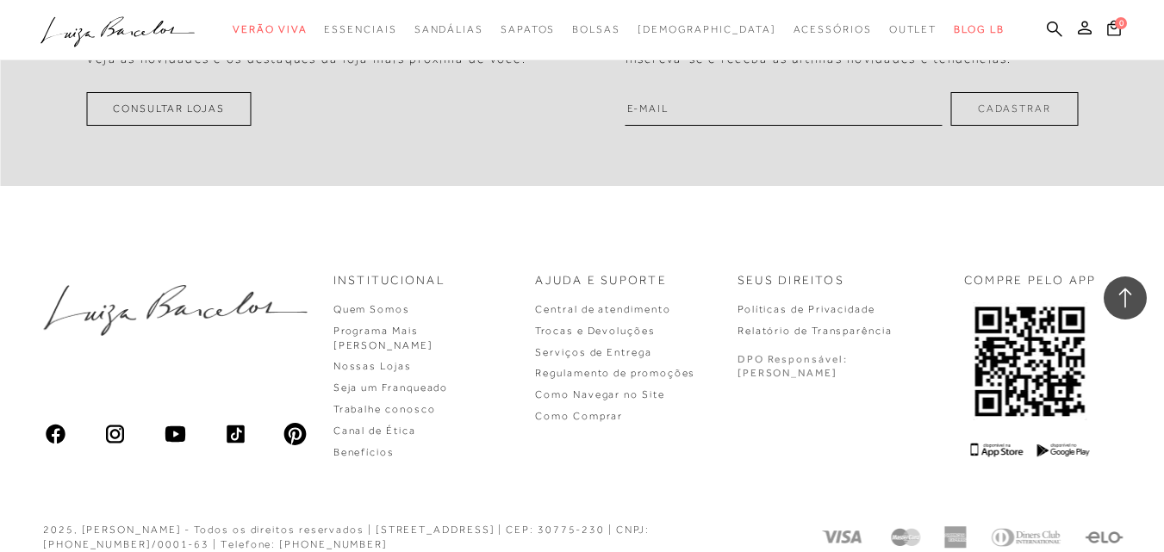
scroll to position [20753, 0]
